Goal: Task Accomplishment & Management: Manage account settings

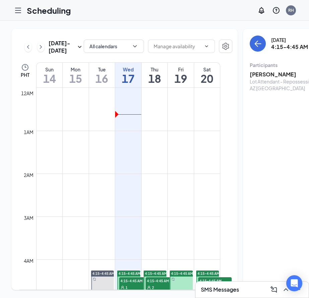
scroll to position [0, 0]
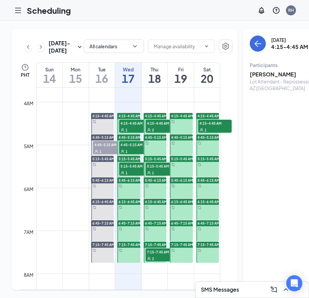
click at [23, 10] on div at bounding box center [17, 10] width 13 height 13
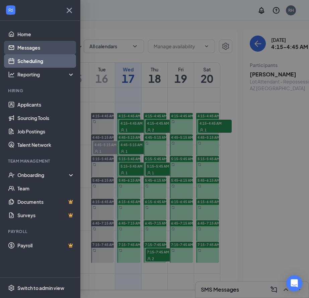
click at [36, 46] on link "Messages" at bounding box center [45, 47] width 57 height 13
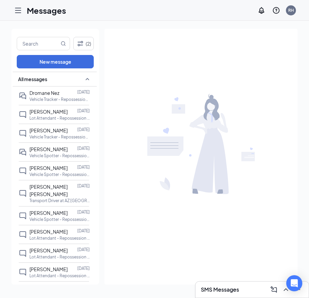
click at [19, 10] on icon "Hamburger" at bounding box center [17, 10] width 5 height 5
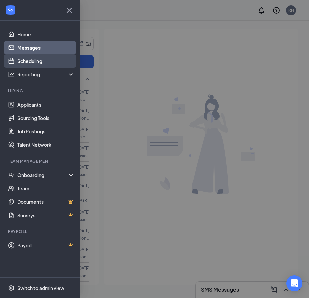
click at [42, 59] on link "Scheduling" at bounding box center [45, 60] width 57 height 13
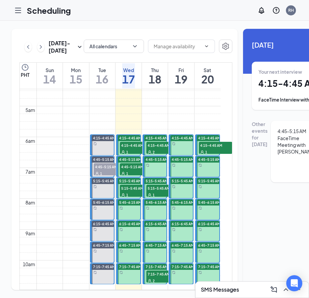
scroll to position [0, 0]
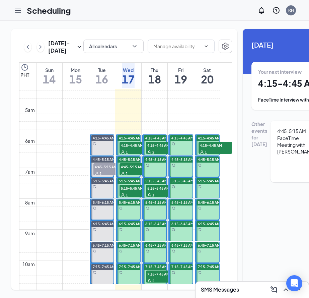
click at [133, 155] on div "1" at bounding box center [136, 151] width 33 height 7
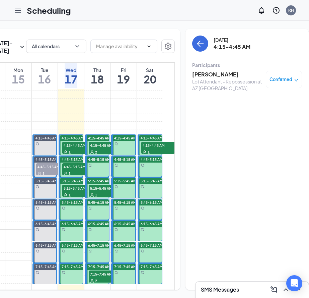
click at [197, 74] on h3 "Cole John" at bounding box center [227, 74] width 70 height 7
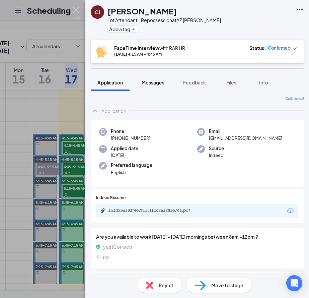
click at [152, 85] on div "Messages" at bounding box center [153, 82] width 23 height 7
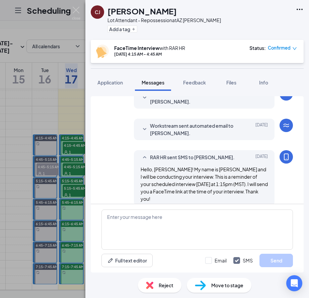
scroll to position [231, 0]
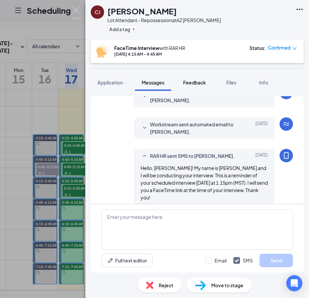
click at [202, 83] on span "Feedback" at bounding box center [194, 82] width 23 height 6
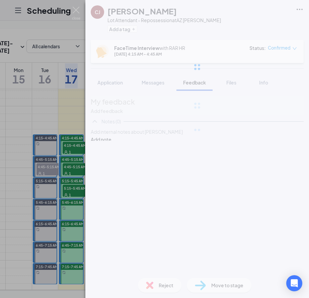
click at [227, 84] on div at bounding box center [197, 67] width 224 height 134
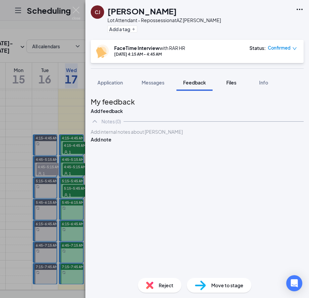
click at [230, 84] on span "Files" at bounding box center [231, 82] width 10 height 6
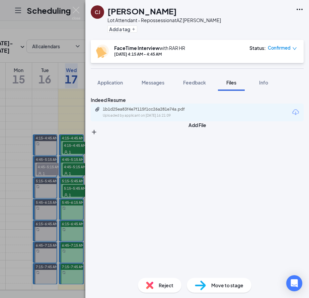
click at [160, 118] on div "Uploaded by applicant on Sep 14, 2025 at 16:21:09" at bounding box center [153, 115] width 100 height 5
click at [75, 12] on img at bounding box center [76, 13] width 8 height 13
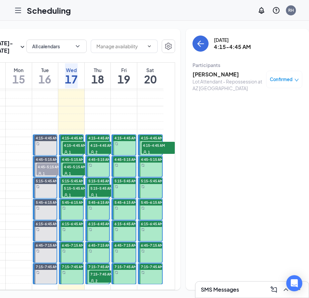
drag, startPoint x: 79, startPoint y: 182, endPoint x: 82, endPoint y: 179, distance: 4.3
click at [79, 170] on span "4:45-5:15 AM" at bounding box center [79, 166] width 33 height 7
click at [195, 76] on h3 "Hunter Powell" at bounding box center [228, 74] width 70 height 7
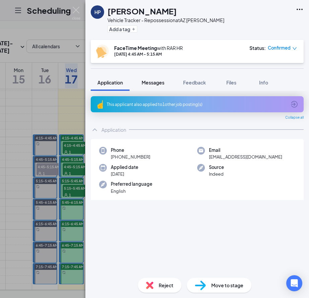
click at [142, 83] on span "Messages" at bounding box center [153, 82] width 23 height 6
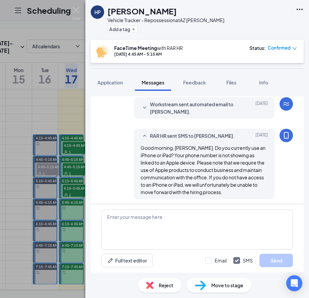
scroll to position [253, 0]
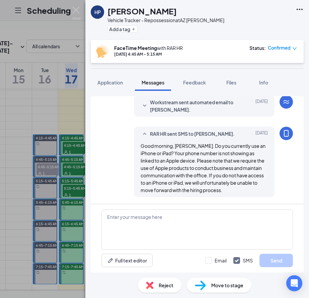
click at [75, 9] on img at bounding box center [76, 13] width 8 height 13
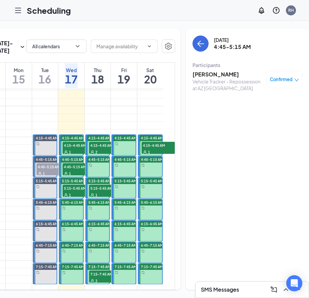
click at [76, 191] on span "5:15-5:45 AM" at bounding box center [79, 188] width 33 height 7
click at [199, 75] on h3 "Dromane Nez" at bounding box center [228, 74] width 70 height 7
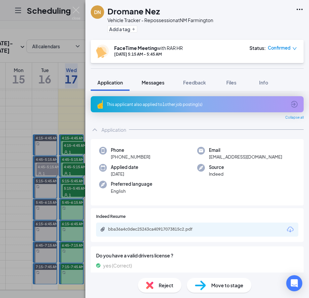
click at [153, 83] on span "Messages" at bounding box center [153, 82] width 23 height 6
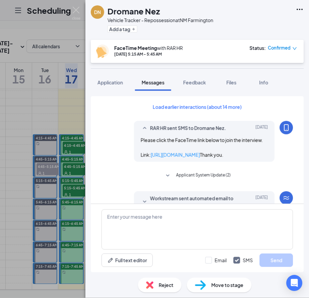
scroll to position [261, 0]
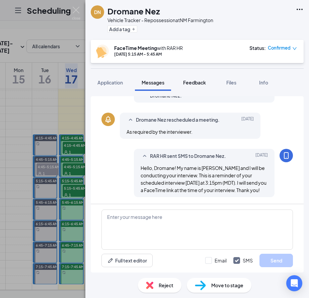
click at [192, 87] on button "Feedback" at bounding box center [194, 82] width 36 height 17
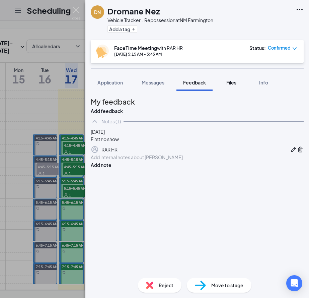
click at [231, 82] on span "Files" at bounding box center [231, 82] width 10 height 6
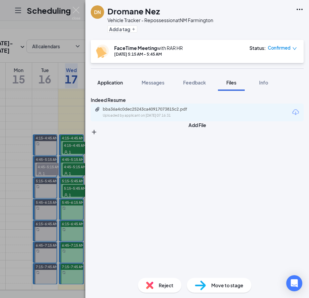
click at [112, 85] on div "Application" at bounding box center [109, 82] width 25 height 7
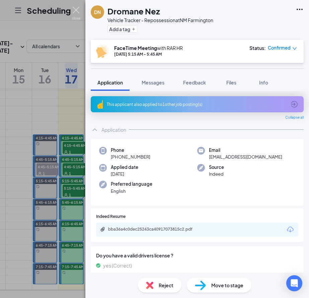
click at [77, 13] on img at bounding box center [76, 13] width 8 height 13
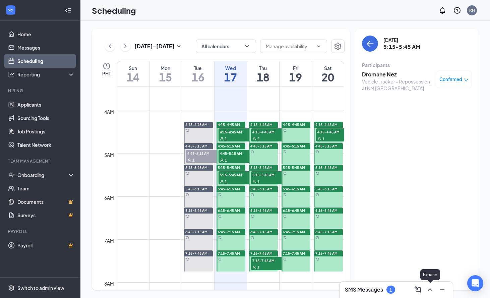
click at [308, 285] on button at bounding box center [429, 289] width 11 height 11
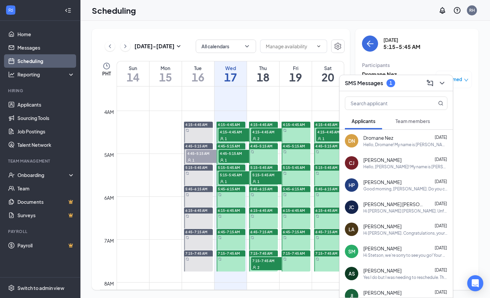
click at [308, 120] on span "Team members" at bounding box center [412, 121] width 34 height 6
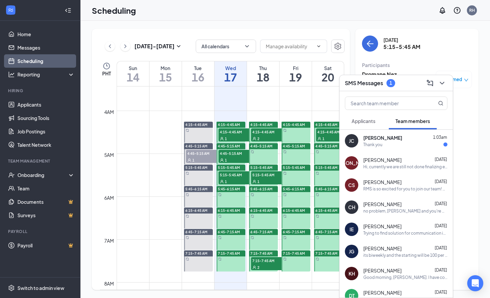
click at [308, 142] on div "Thank you" at bounding box center [405, 145] width 84 height 6
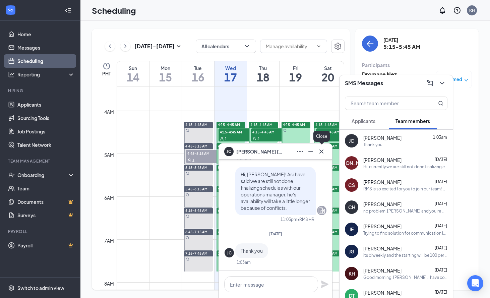
drag, startPoint x: 321, startPoint y: 151, endPoint x: 326, endPoint y: 150, distance: 5.2
click at [308, 151] on icon "Cross" at bounding box center [321, 151] width 4 height 4
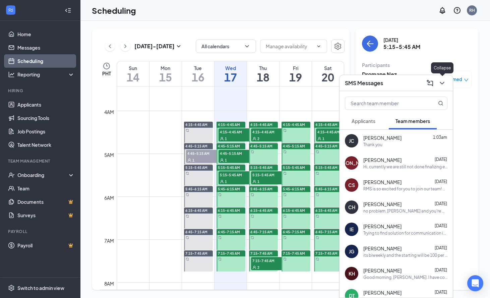
click at [308, 85] on icon "ChevronDown" at bounding box center [442, 83] width 8 height 8
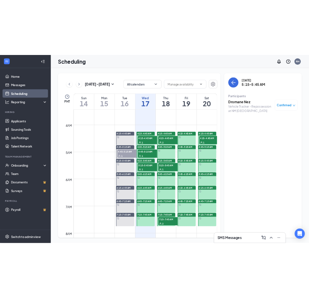
scroll to position [148, 0]
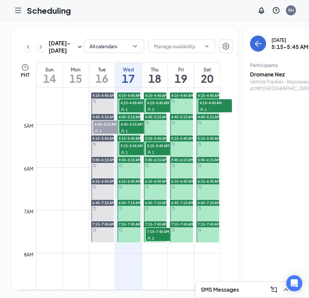
scroll to position [170, 0]
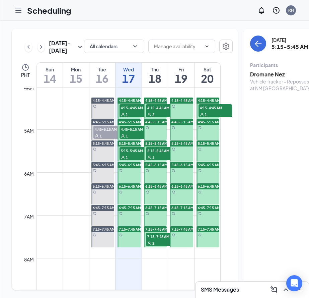
scroll to position [172, 0]
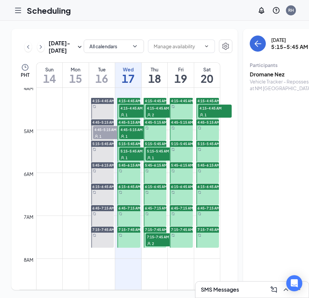
click at [17, 9] on icon "Hamburger" at bounding box center [18, 10] width 8 height 8
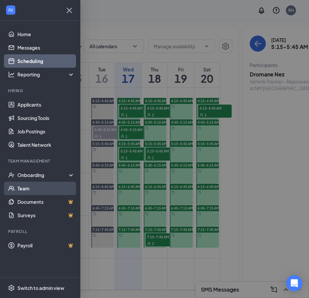
click at [47, 185] on link "Team" at bounding box center [45, 187] width 57 height 13
